Goal: Find contact information: Find contact information

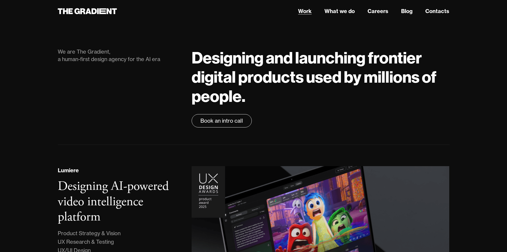
click at [308, 13] on link "Work" at bounding box center [305, 11] width 14 height 8
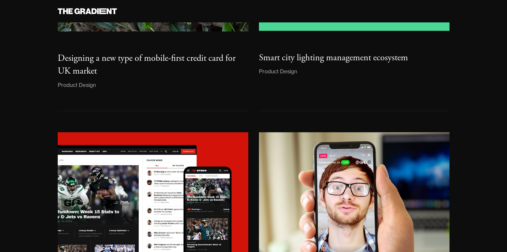
scroll to position [1638, 0]
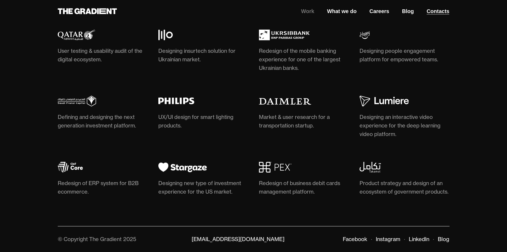
click at [437, 14] on link "Contacts" at bounding box center [437, 11] width 24 height 8
